Goal: Navigation & Orientation: Find specific page/section

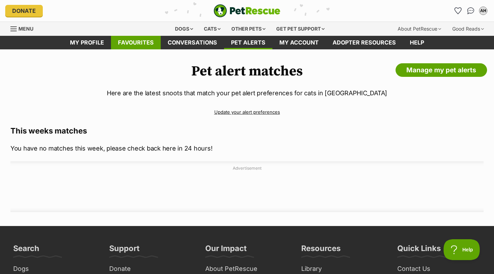
click at [137, 40] on link "Favourites" at bounding box center [136, 43] width 50 height 14
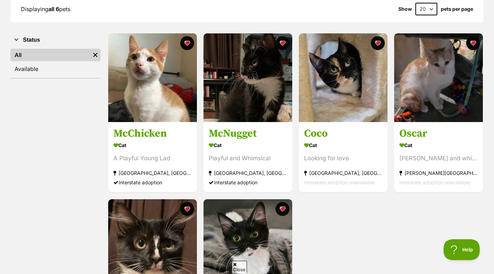
scroll to position [105, 0]
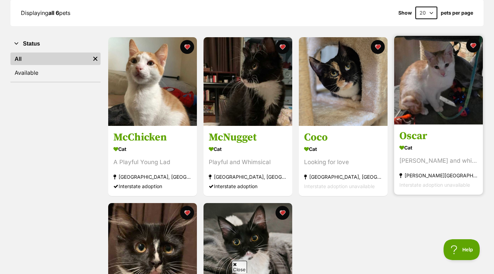
click at [412, 118] on img at bounding box center [438, 80] width 89 height 89
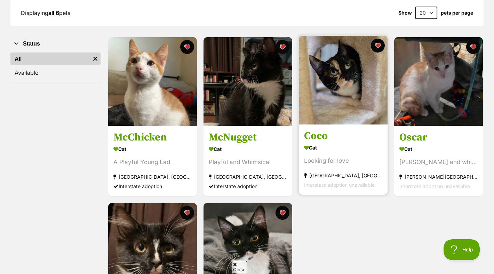
click at [327, 82] on img at bounding box center [343, 80] width 89 height 89
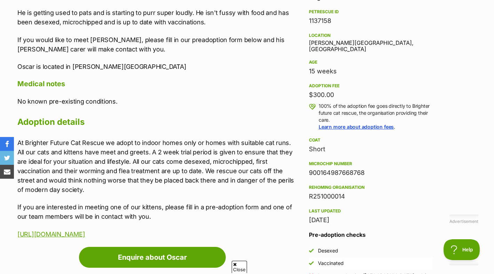
scroll to position [429, 0]
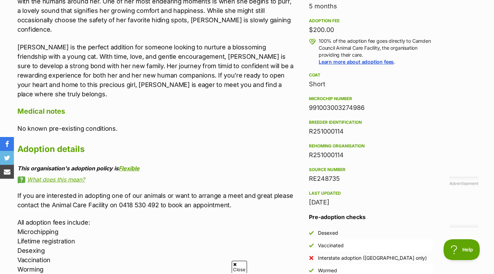
scroll to position [494, 0]
